Goal: Information Seeking & Learning: Learn about a topic

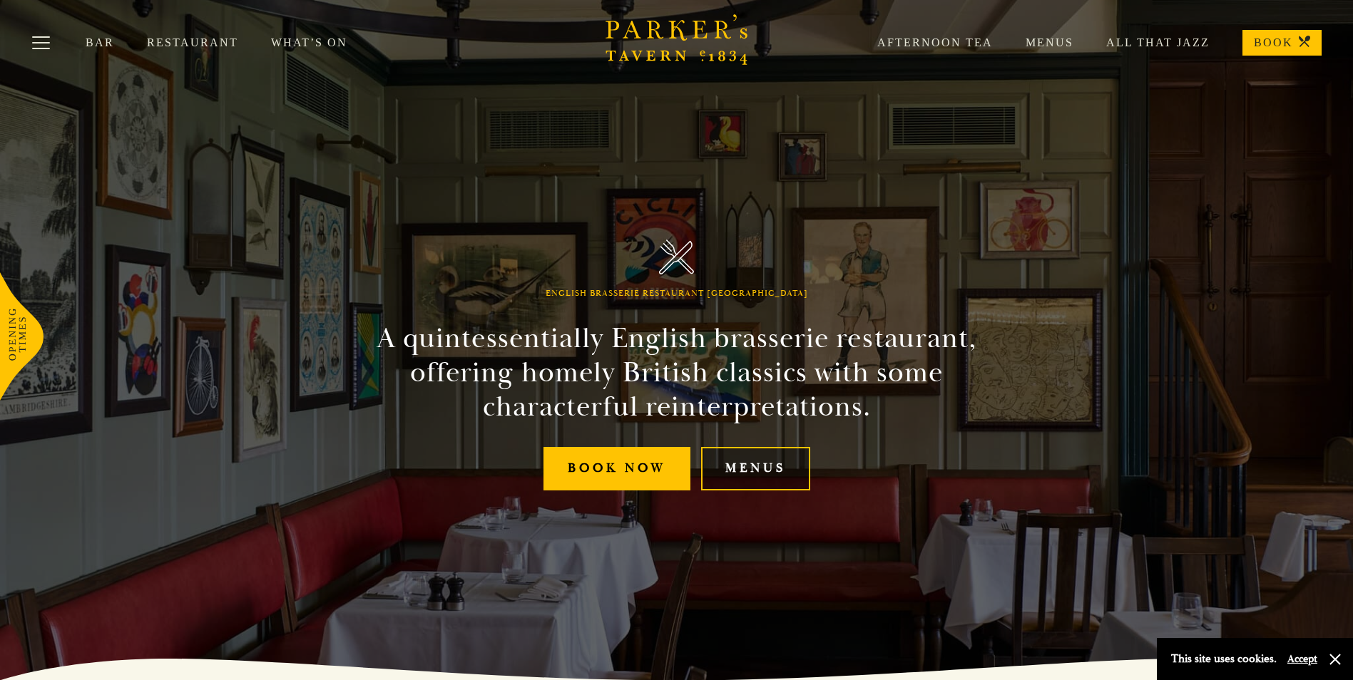
click at [754, 473] on link "Menus" at bounding box center [755, 469] width 109 height 44
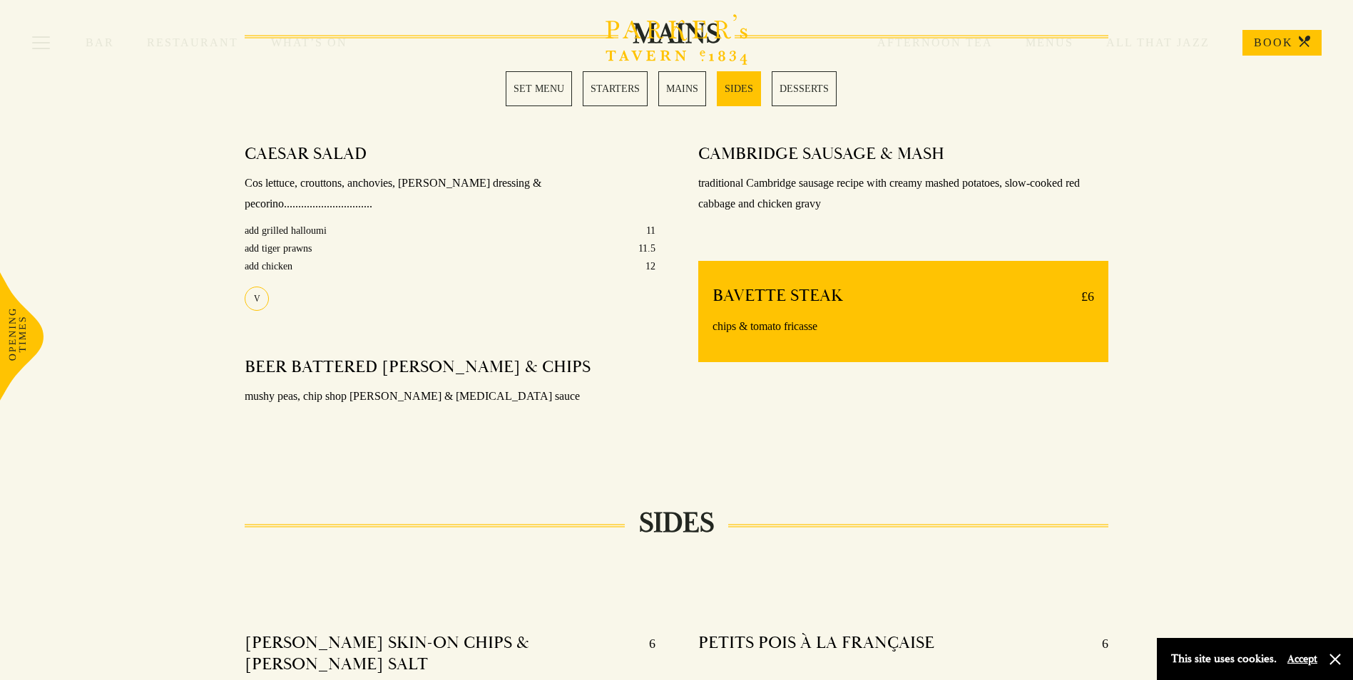
scroll to position [1149, 0]
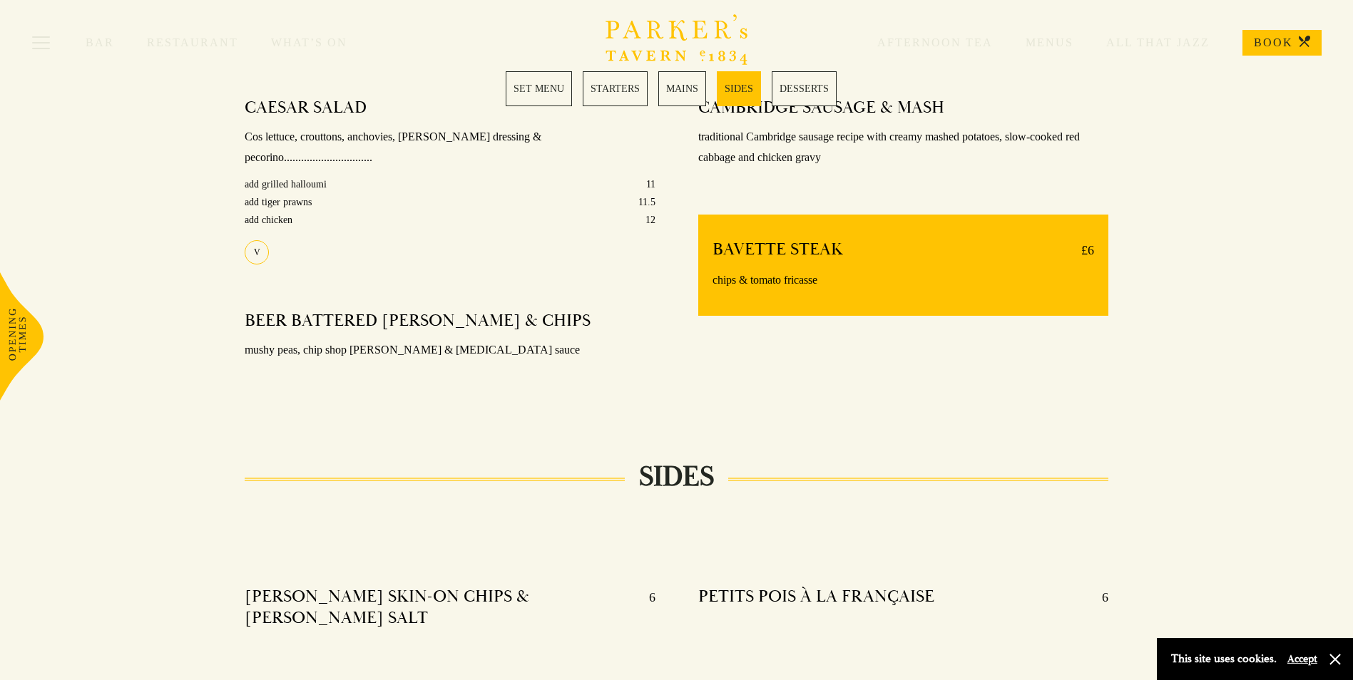
click at [674, 81] on div "Bar Restaurant What’s On Afternoon Tea Menus All That Jazz BOOK" at bounding box center [676, 43] width 1353 height 86
click at [692, 93] on link "MAINS" at bounding box center [682, 88] width 48 height 35
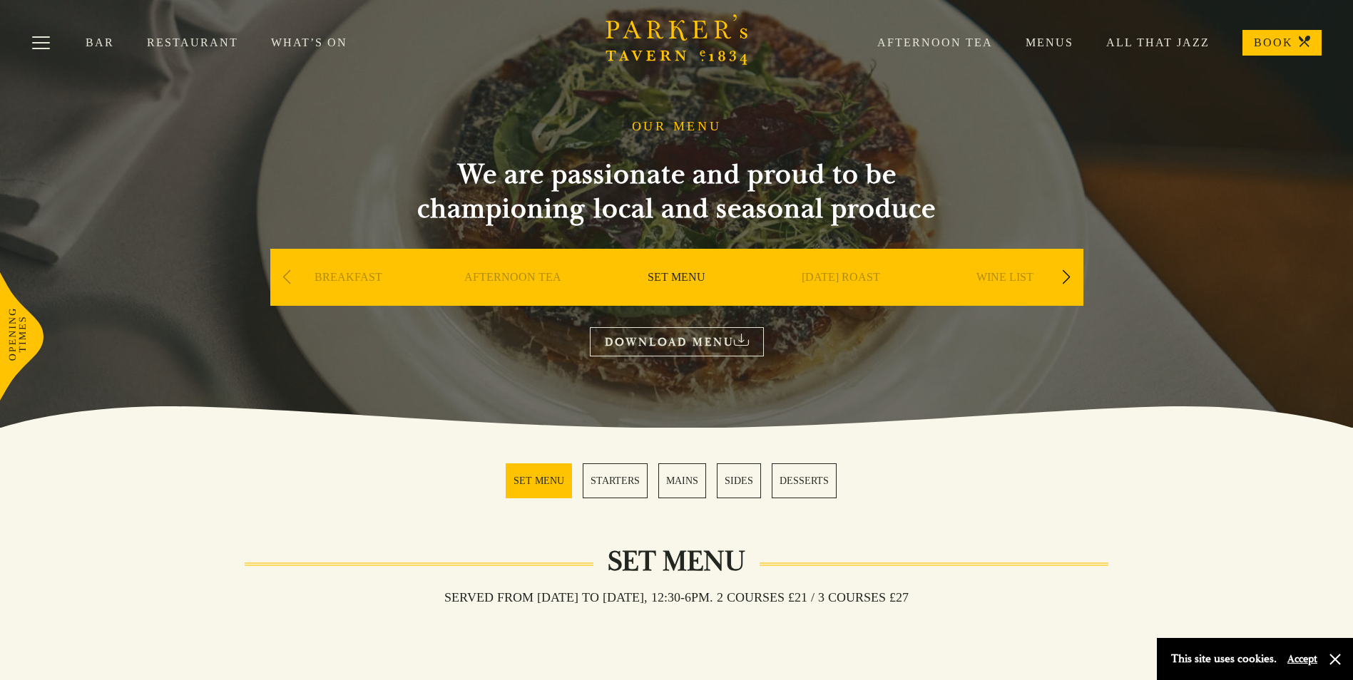
drag, startPoint x: 589, startPoint y: 511, endPoint x: 589, endPoint y: 349, distance: 162.6
click at [839, 267] on div "[DATE] ROAST" at bounding box center [840, 299] width 157 height 100
click at [844, 282] on link "[DATE] ROAST" at bounding box center [841, 298] width 78 height 57
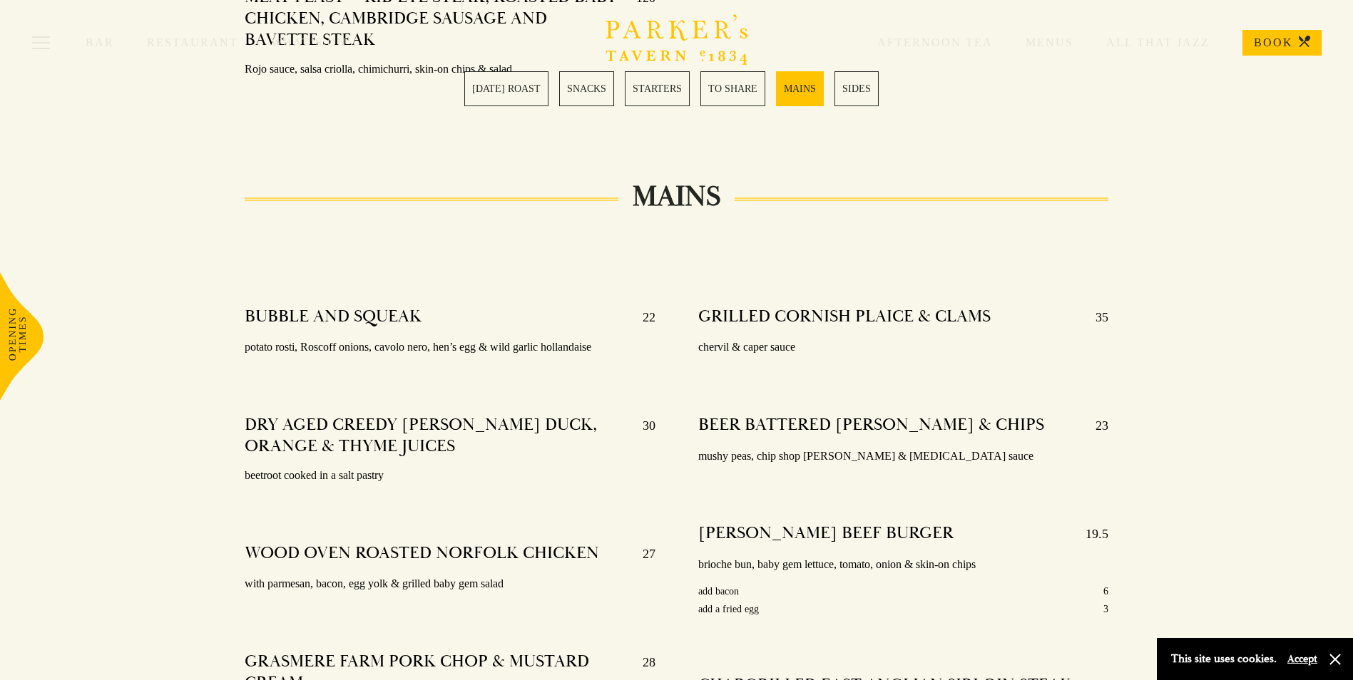
scroll to position [2496, 0]
